Goal: Navigation & Orientation: Find specific page/section

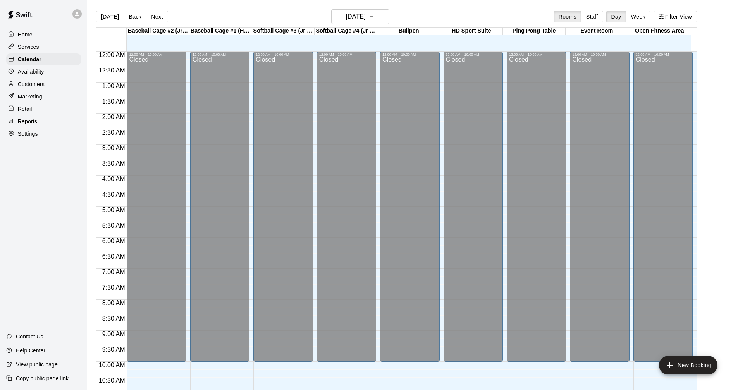
scroll to position [281, 0]
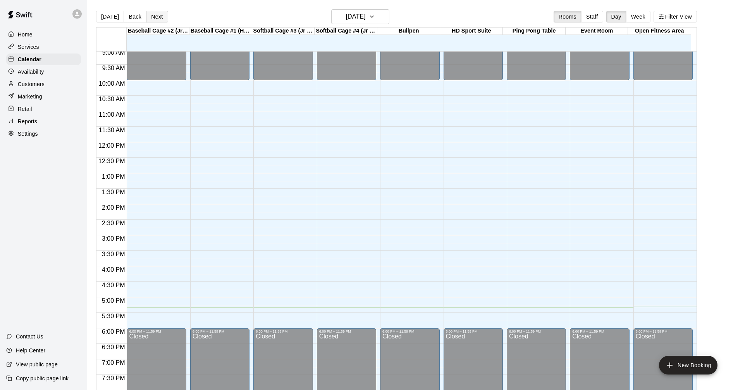
click at [155, 19] on button "Next" at bounding box center [157, 17] width 22 height 12
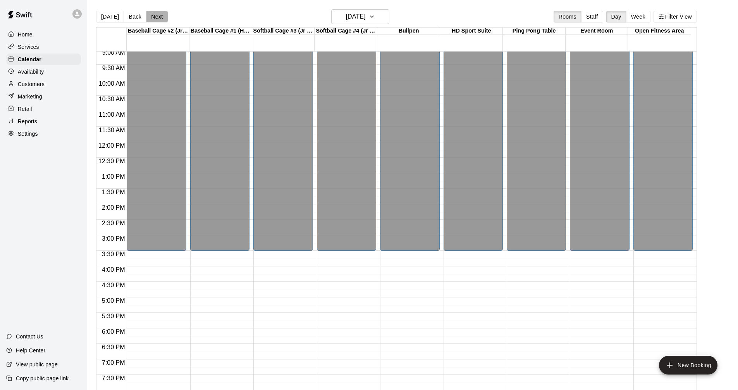
click at [156, 19] on button "Next" at bounding box center [157, 17] width 22 height 12
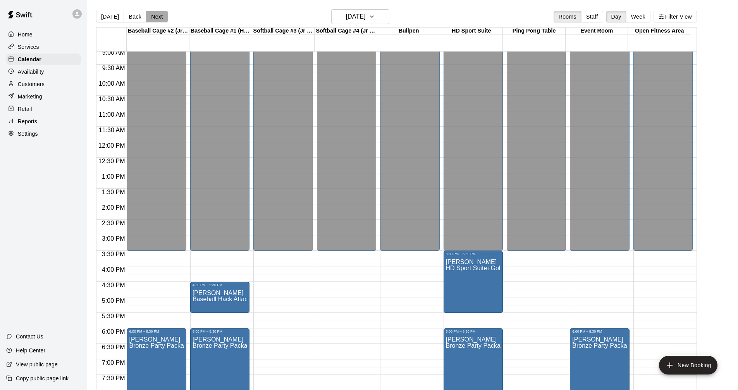
click at [159, 18] on button "Next" at bounding box center [157, 17] width 22 height 12
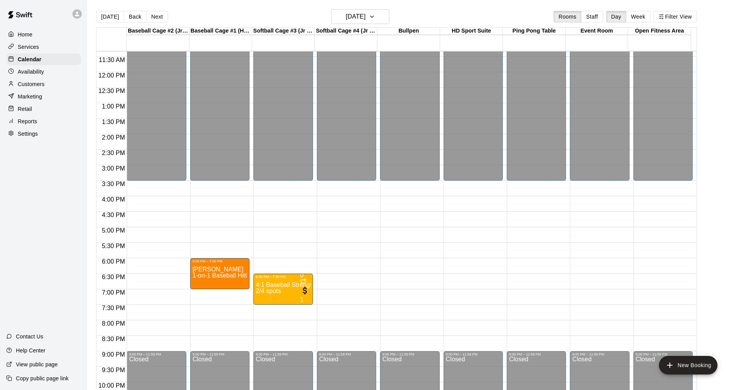
scroll to position [359, 0]
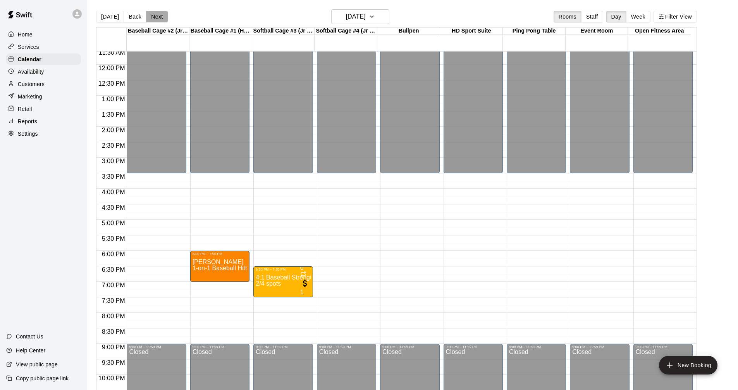
click at [159, 18] on button "Next" at bounding box center [157, 17] width 22 height 12
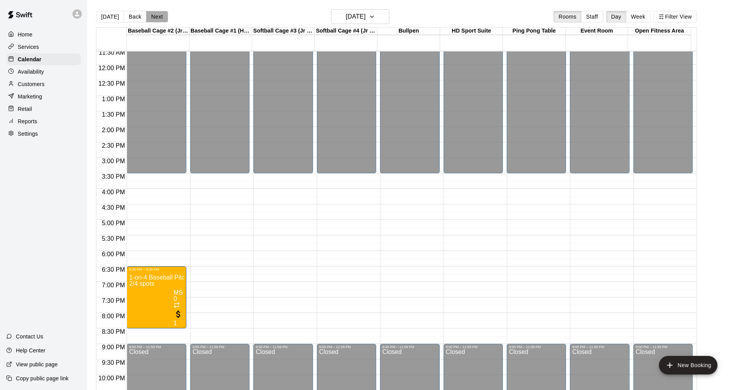
click at [156, 20] on button "Next" at bounding box center [157, 17] width 22 height 12
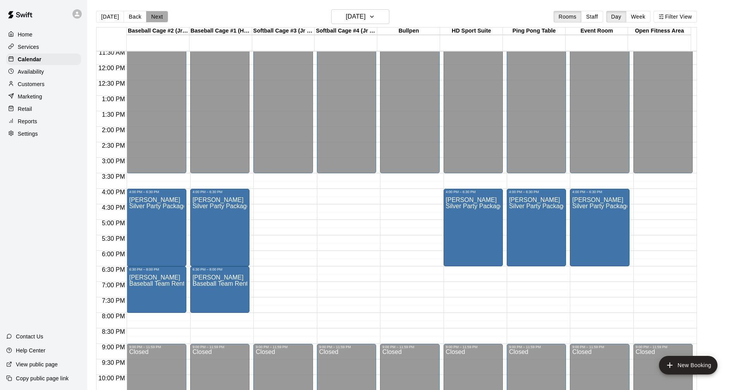
click at [158, 17] on button "Next" at bounding box center [157, 17] width 22 height 12
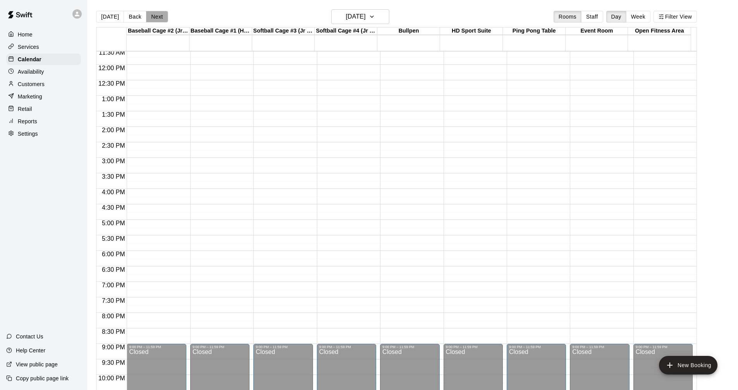
click at [160, 18] on button "Next" at bounding box center [157, 17] width 22 height 12
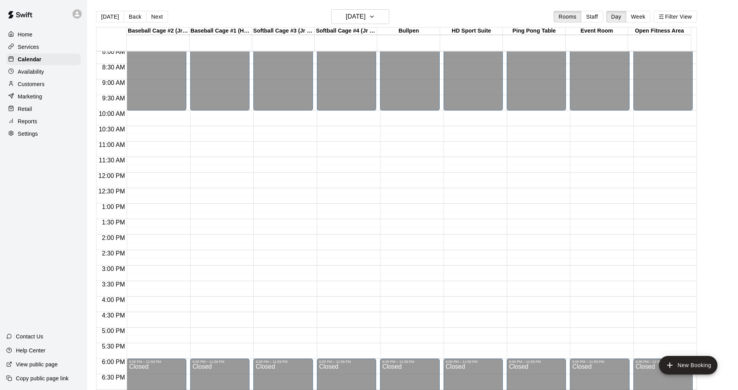
scroll to position [242, 0]
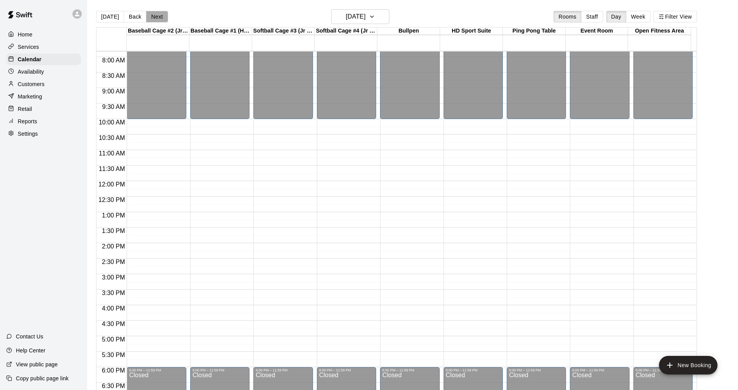
click at [160, 18] on button "Next" at bounding box center [157, 17] width 22 height 12
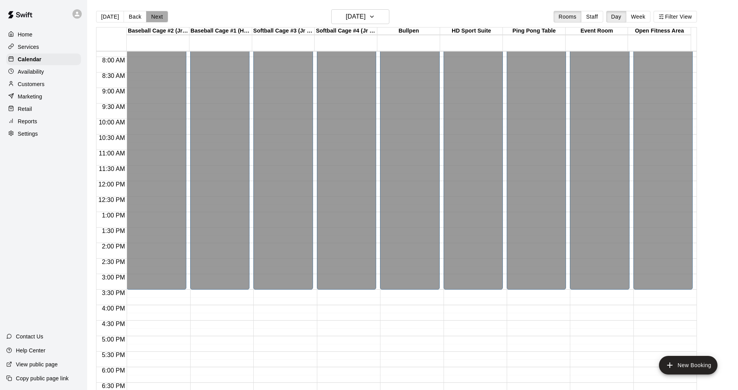
click at [160, 18] on button "Next" at bounding box center [157, 17] width 22 height 12
click at [134, 19] on button "Back" at bounding box center [135, 17] width 23 height 12
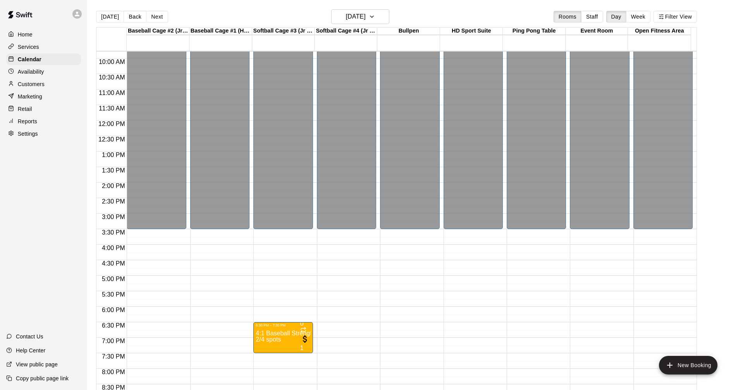
scroll to position [281, 0]
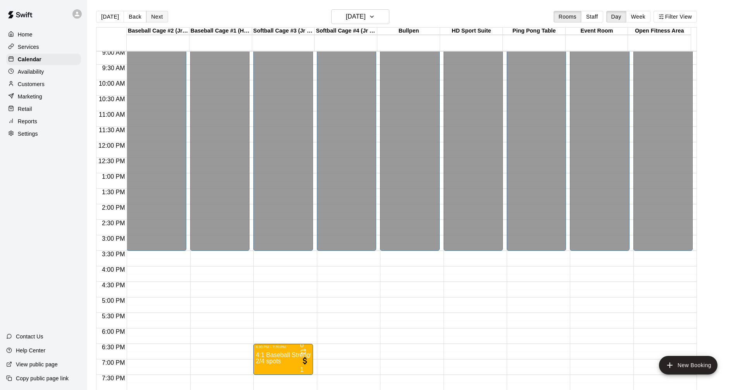
click at [161, 16] on button "Next" at bounding box center [157, 17] width 22 height 12
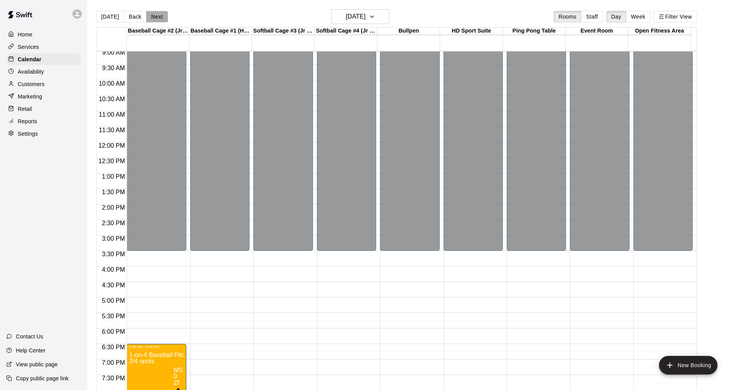
click at [161, 17] on button "Next" at bounding box center [157, 17] width 22 height 12
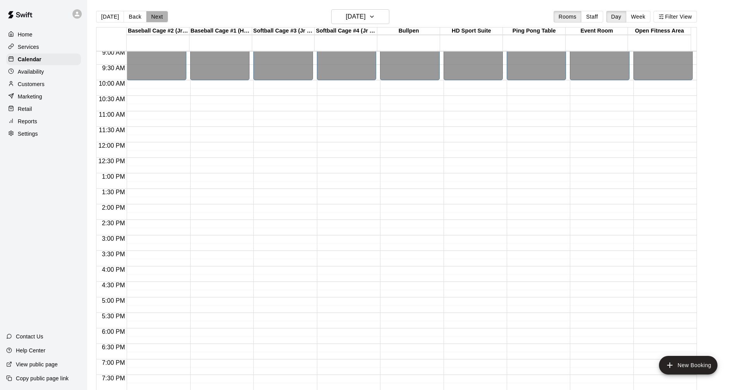
click at [159, 17] on button "Next" at bounding box center [157, 17] width 22 height 12
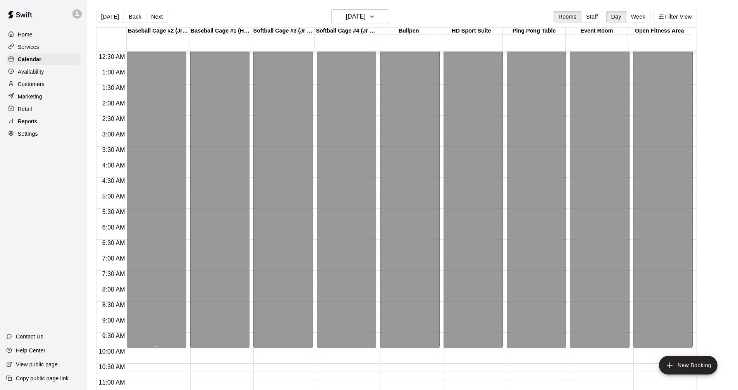
scroll to position [10, 0]
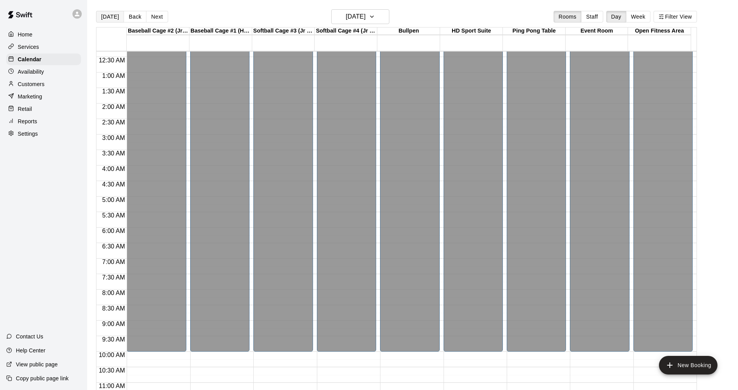
click at [108, 17] on button "[DATE]" at bounding box center [110, 17] width 28 height 12
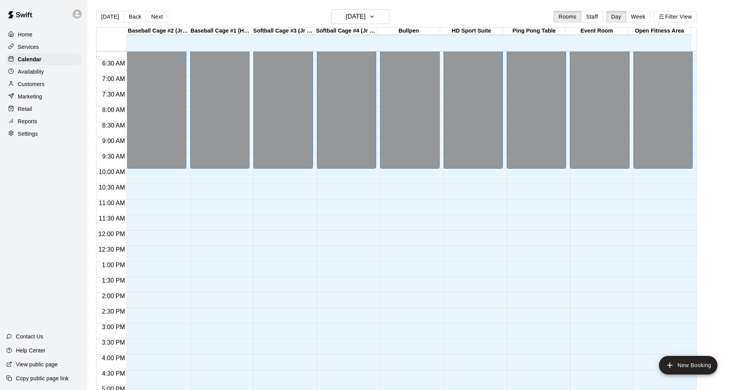
scroll to position [165, 0]
